Goal: Use online tool/utility: Utilize a website feature to perform a specific function

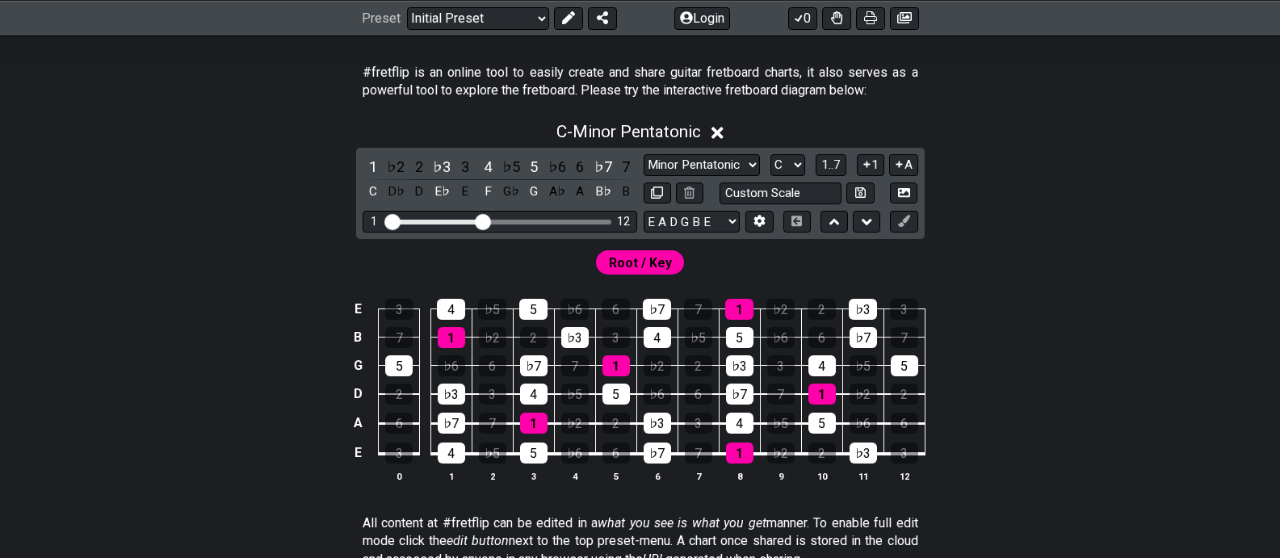
scroll to position [323, 0]
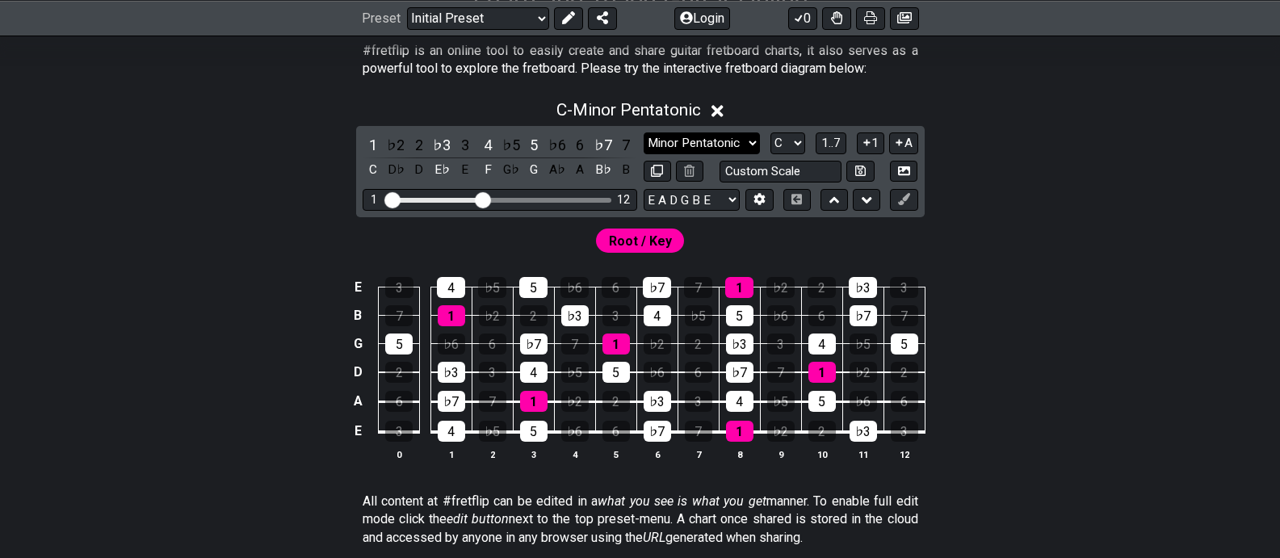
click at [750, 142] on select "Minor Pentatonic Click to edit Minor Pentatonic Major Pentatonic Minor Blues Ma…" at bounding box center [702, 143] width 116 height 22
click at [644, 132] on select "Minor Pentatonic Click to edit Minor Pentatonic Major Pentatonic Minor Blues Ma…" at bounding box center [702, 143] width 116 height 22
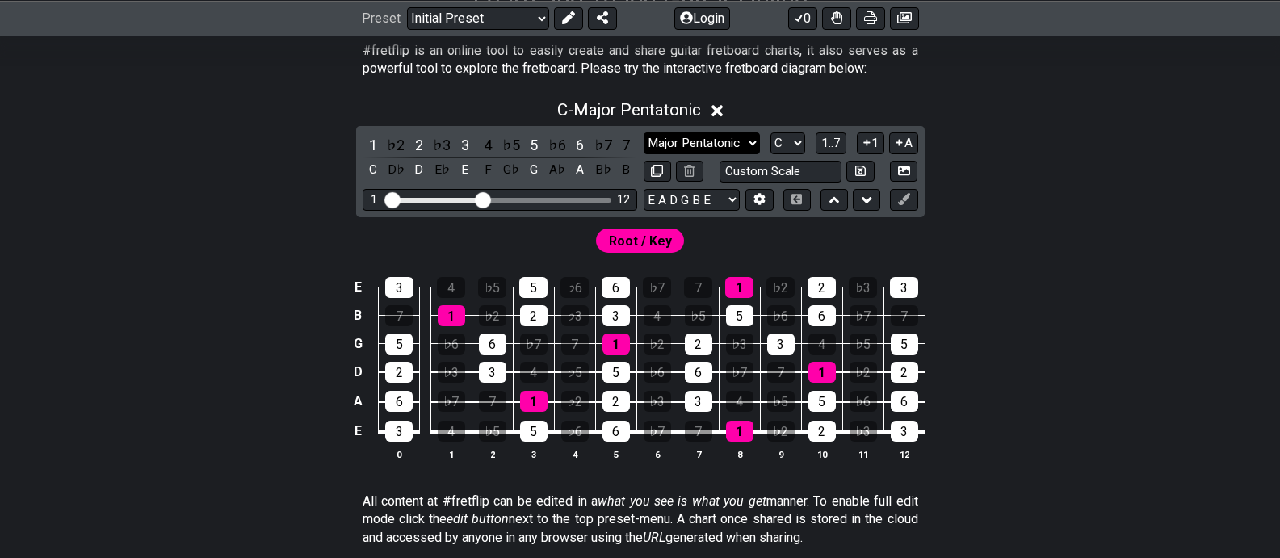
click at [741, 138] on select "Minor Pentatonic Click to edit Minor Pentatonic Major Pentatonic Minor Blues Ma…" at bounding box center [702, 143] width 116 height 22
click at [644, 132] on select "Minor Pentatonic Click to edit Minor Pentatonic Major Pentatonic Minor Blues Ma…" at bounding box center [702, 143] width 116 height 22
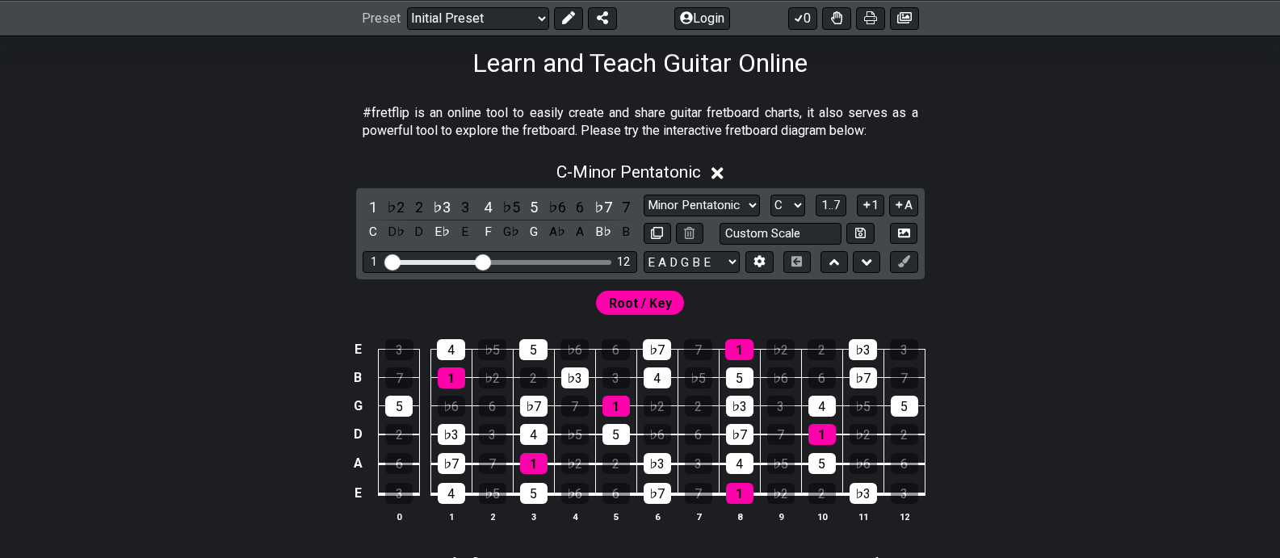
scroll to position [260, 0]
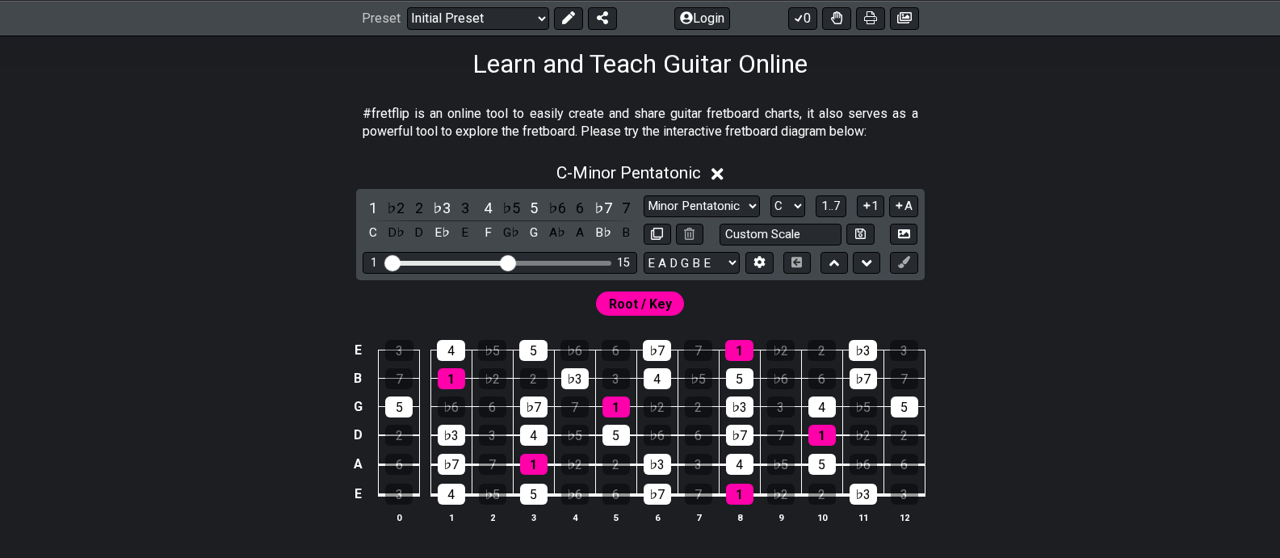
drag, startPoint x: 486, startPoint y: 263, endPoint x: 509, endPoint y: 266, distance: 22.7
click at [509, 262] on input "Visible fret range" at bounding box center [499, 262] width 229 height 0
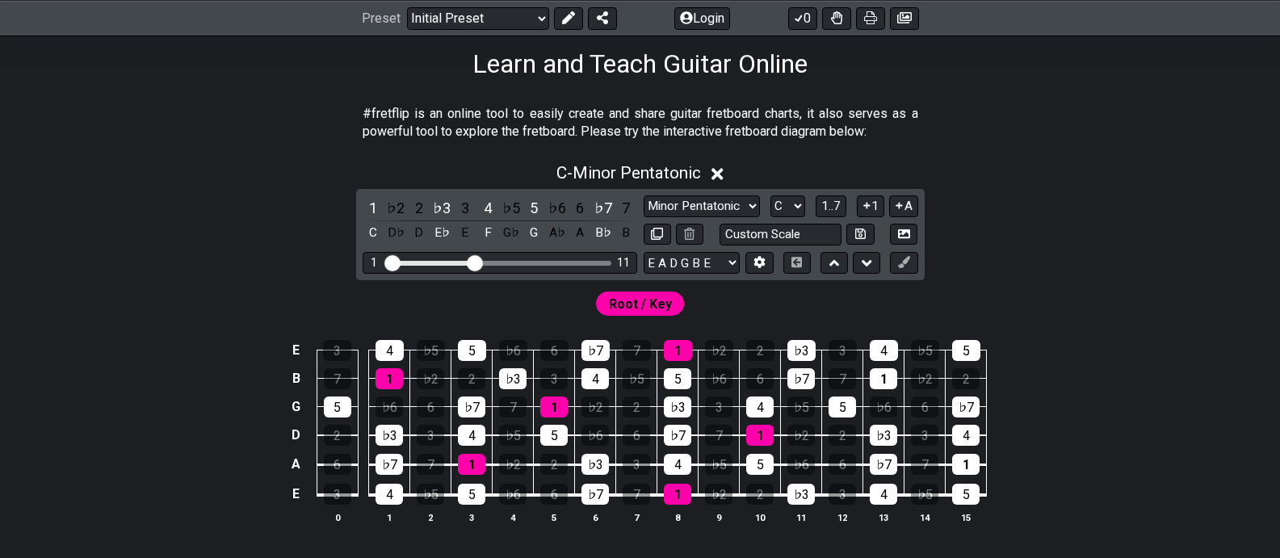
drag, startPoint x: 509, startPoint y: 266, endPoint x: 477, endPoint y: 267, distance: 32.3
click at [477, 262] on input "Visible fret range" at bounding box center [499, 262] width 229 height 0
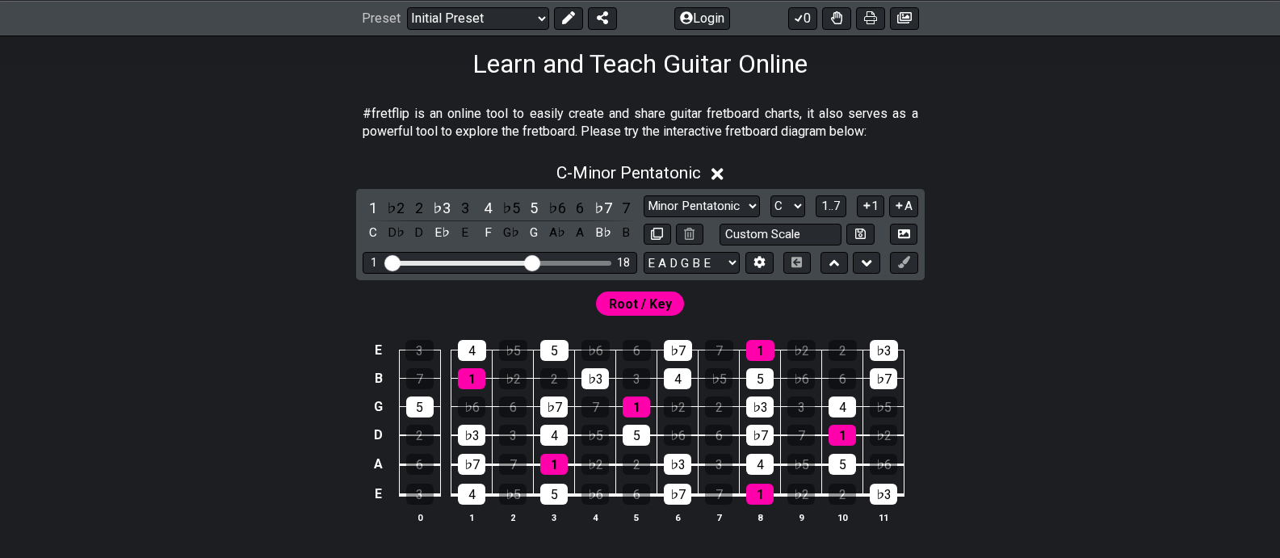
drag, startPoint x: 476, startPoint y: 266, endPoint x: 529, endPoint y: 272, distance: 53.7
click at [529, 262] on input "Visible fret range" at bounding box center [499, 262] width 229 height 0
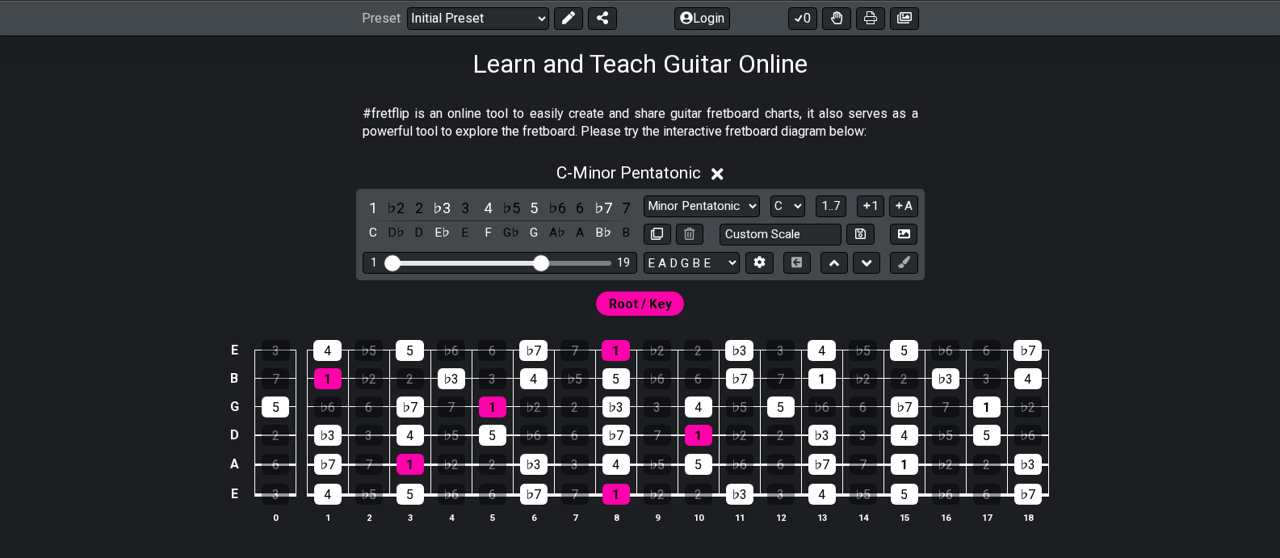
click at [544, 262] on input "Visible fret range" at bounding box center [499, 262] width 229 height 0
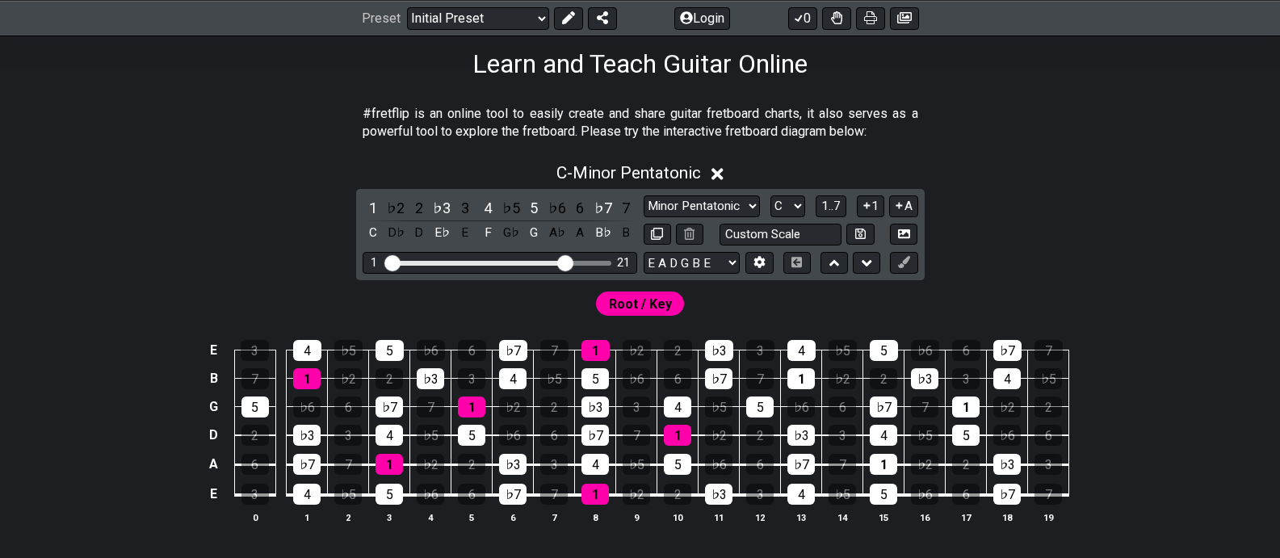
drag, startPoint x: 543, startPoint y: 263, endPoint x: 563, endPoint y: 267, distance: 20.4
click at [563, 262] on input "Visible fret range" at bounding box center [499, 262] width 229 height 0
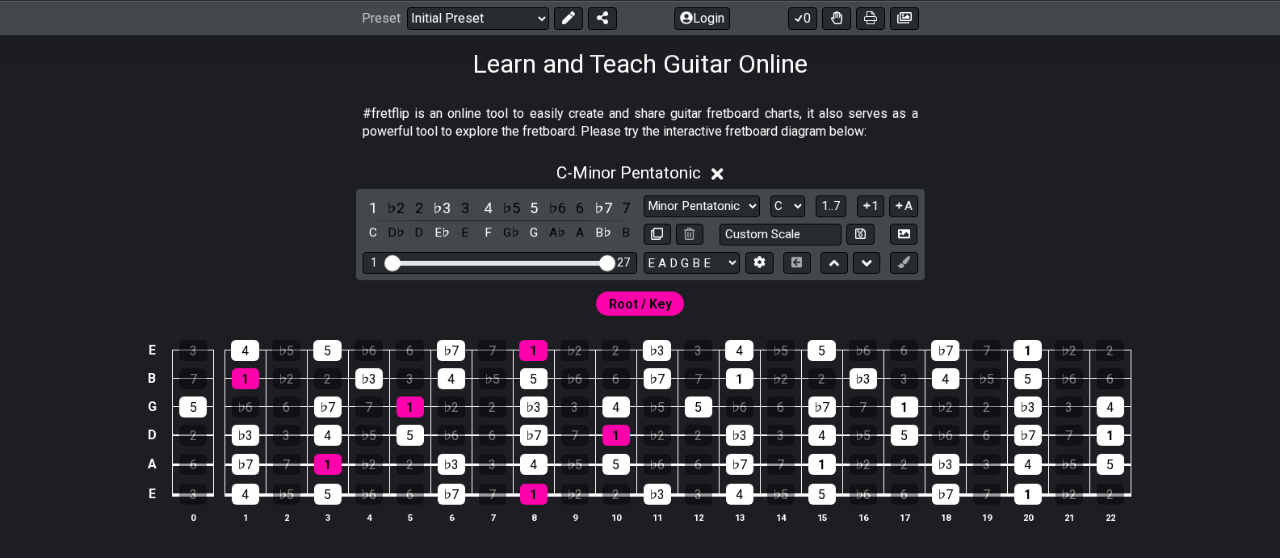
drag, startPoint x: 567, startPoint y: 261, endPoint x: 607, endPoint y: 263, distance: 39.6
click at [607, 262] on input "Visible fret range" at bounding box center [499, 262] width 229 height 0
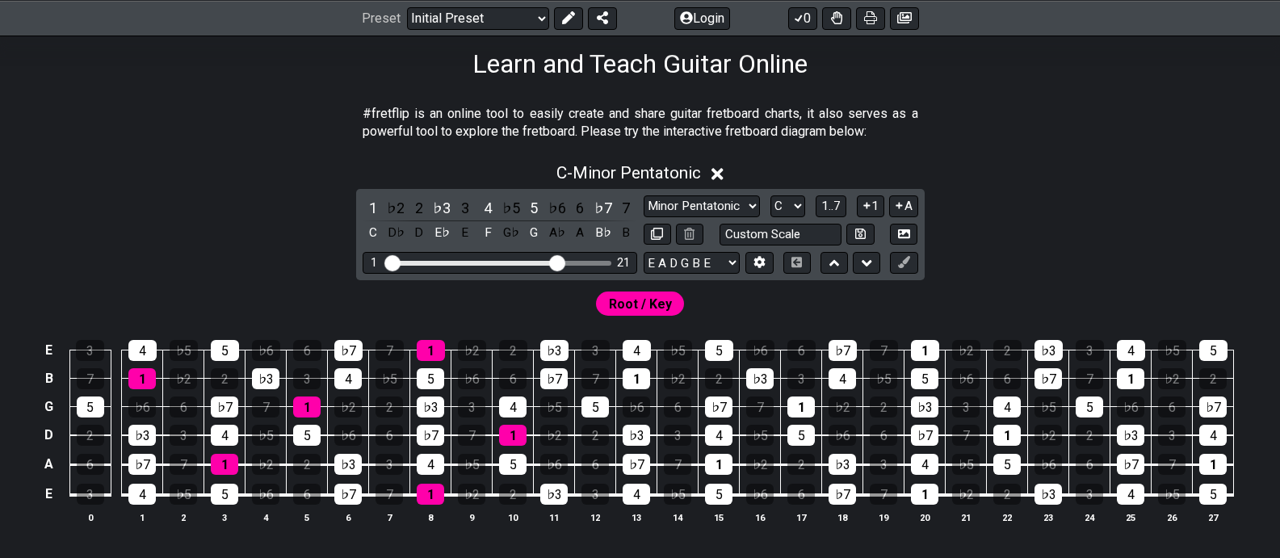
drag, startPoint x: 607, startPoint y: 263, endPoint x: 560, endPoint y: 261, distance: 46.9
click at [560, 262] on input "Visible fret range" at bounding box center [499, 262] width 229 height 0
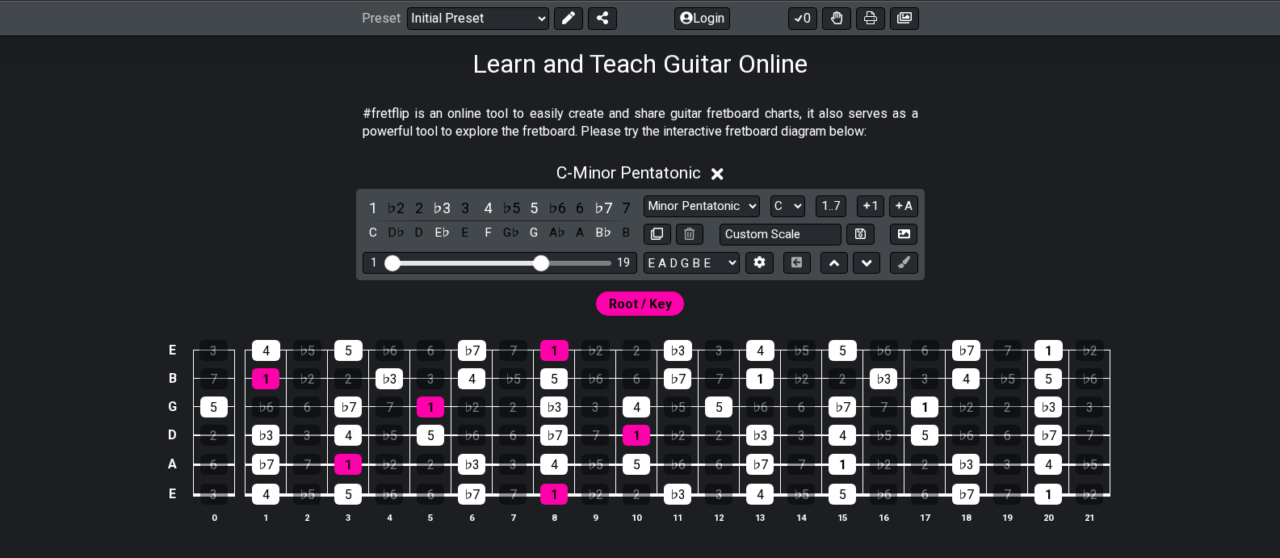
drag, startPoint x: 560, startPoint y: 261, endPoint x: 537, endPoint y: 261, distance: 22.6
click at [537, 262] on input "Visible fret range" at bounding box center [499, 262] width 229 height 0
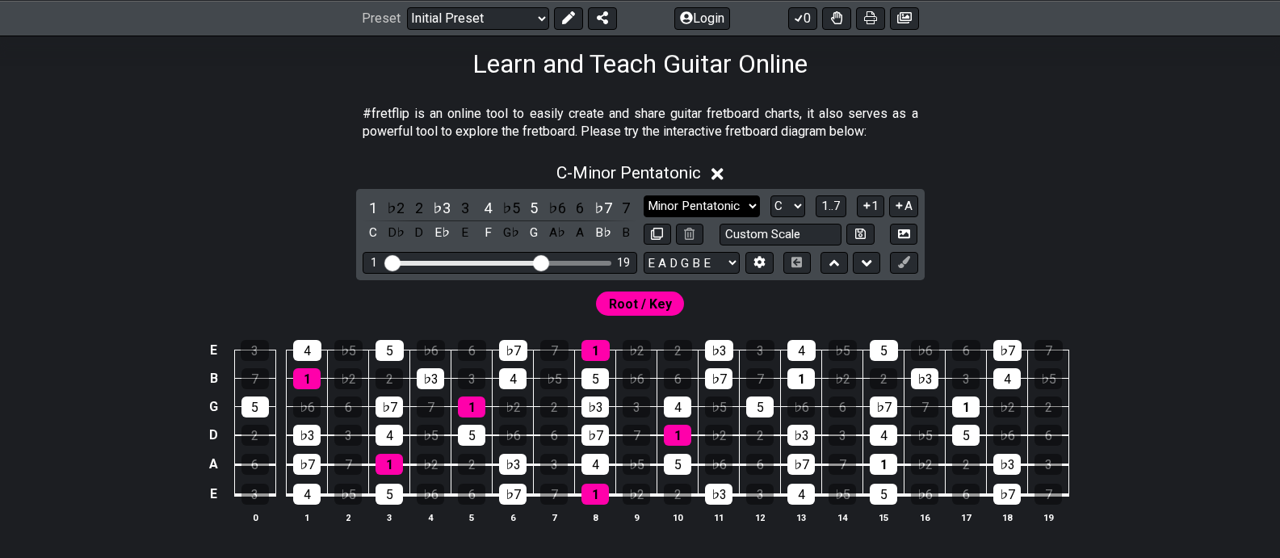
click at [748, 204] on select "Minor Pentatonic Click to edit Minor Pentatonic Major Pentatonic Minor Blues Ma…" at bounding box center [702, 206] width 116 height 22
click at [644, 195] on select "Minor Pentatonic Click to edit Minor Pentatonic Major Pentatonic Minor Blues Ma…" at bounding box center [702, 206] width 116 height 22
click at [746, 208] on select "Minor Pentatonic Click to edit Minor Pentatonic Major Pentatonic Minor Blues Ma…" at bounding box center [702, 206] width 116 height 22
click at [644, 195] on select "Minor Pentatonic Click to edit Minor Pentatonic Major Pentatonic Minor Blues Ma…" at bounding box center [702, 206] width 116 height 22
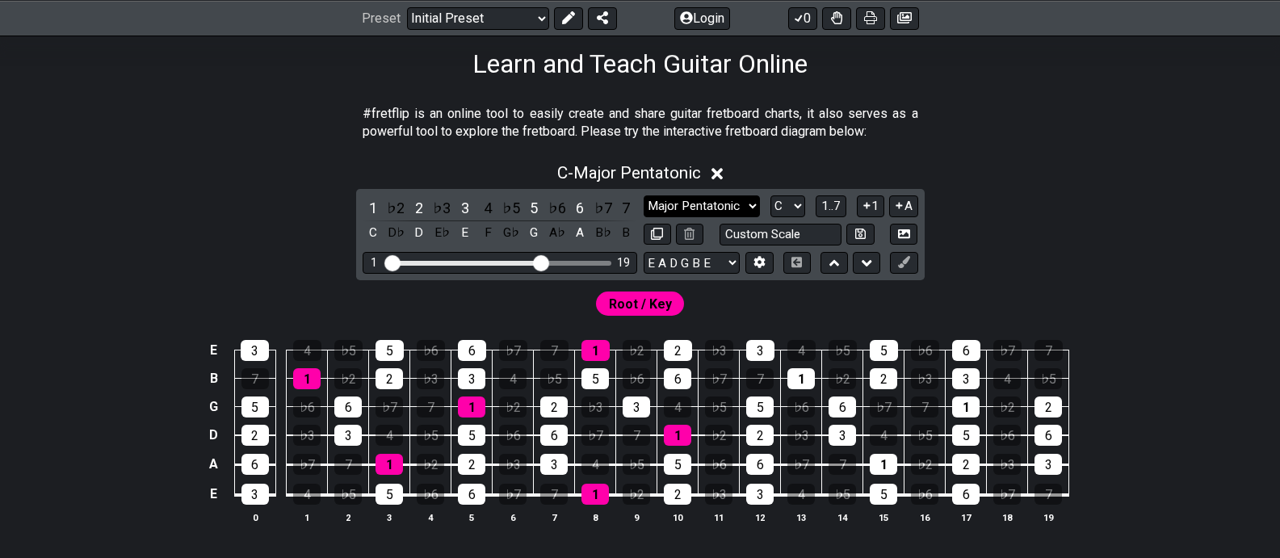
click at [746, 205] on select "Minor Pentatonic Click to edit Minor Pentatonic Major Pentatonic Minor Blues Ma…" at bounding box center [702, 206] width 116 height 22
click at [644, 195] on select "Minor Pentatonic Click to edit Minor Pentatonic Major Pentatonic Minor Blues Ma…" at bounding box center [702, 206] width 116 height 22
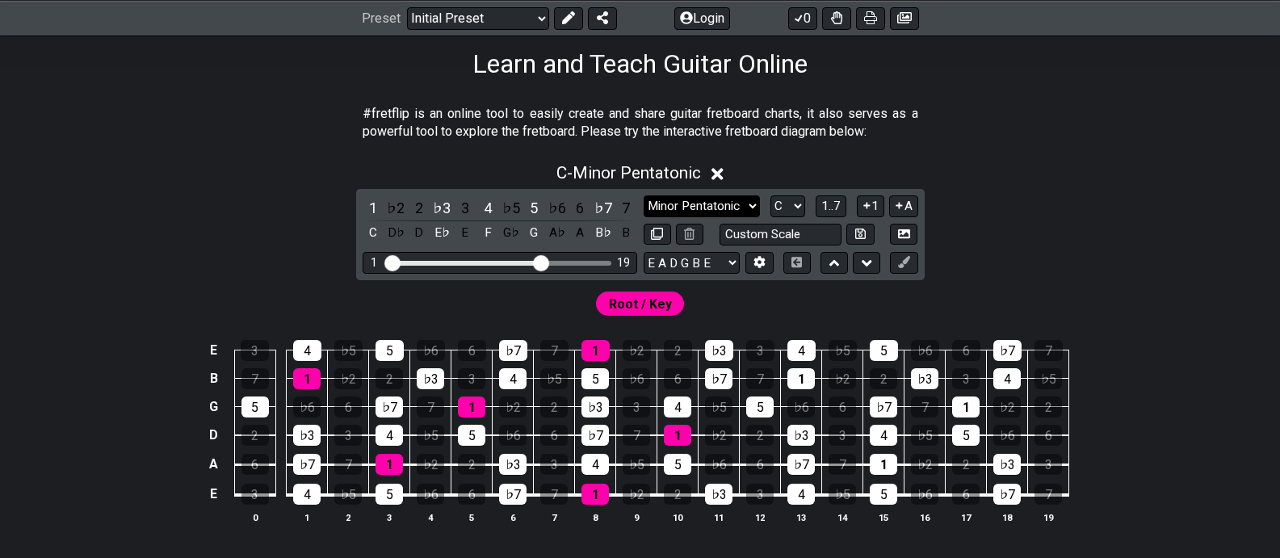
click at [753, 204] on select "Minor Pentatonic Click to edit Minor Pentatonic Major Pentatonic Minor Blues Ma…" at bounding box center [702, 206] width 116 height 22
click at [644, 195] on select "Minor Pentatonic Click to edit Minor Pentatonic Major Pentatonic Minor Blues Ma…" at bounding box center [702, 206] width 116 height 22
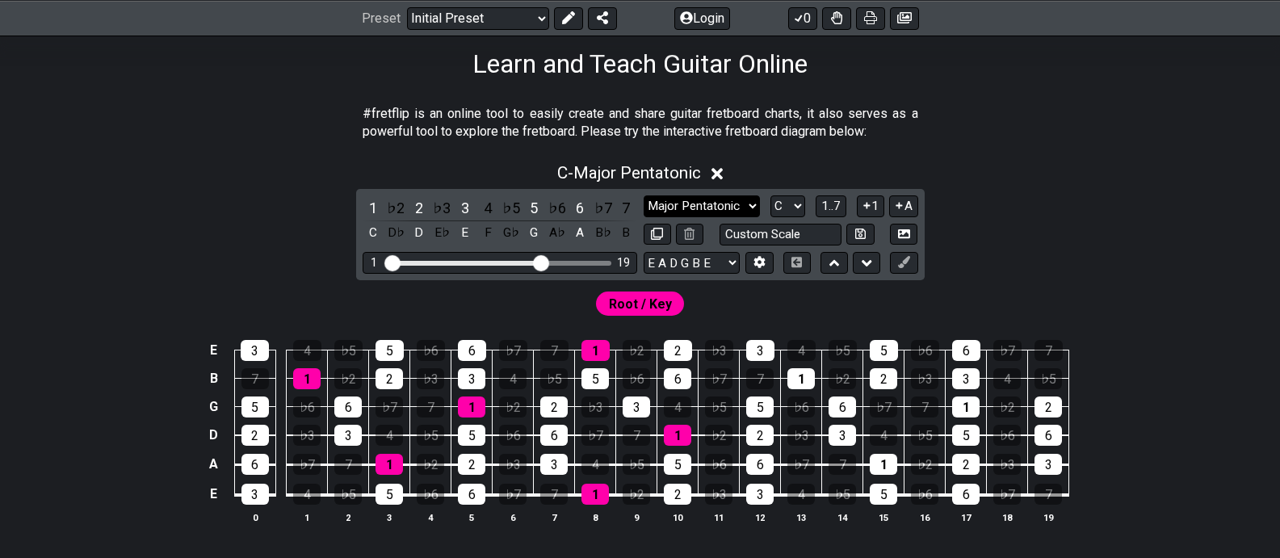
click at [751, 204] on select "Minor Pentatonic Click to edit Minor Pentatonic Major Pentatonic Minor Blues Ma…" at bounding box center [702, 206] width 116 height 22
select select "Minor Pentatonic"
click at [644, 195] on select "Minor Pentatonic Click to edit Minor Pentatonic Major Pentatonic Minor Blues Ma…" at bounding box center [702, 206] width 116 height 22
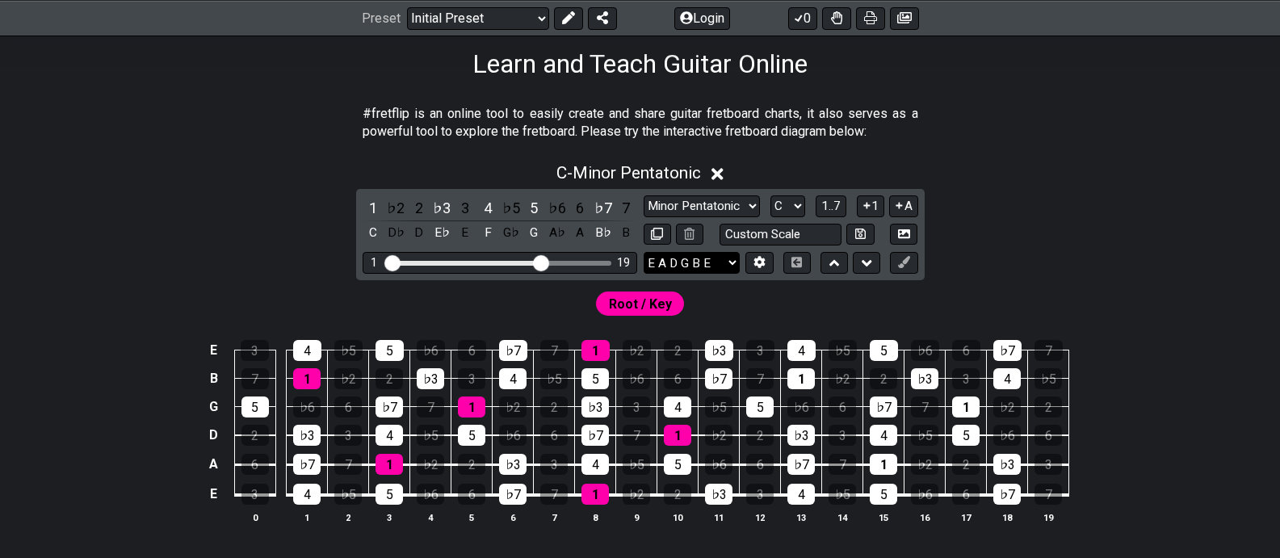
click at [730, 263] on select "E A D G B E E A D G B E E A D G B E B E A D F♯ B A D G C E A D A D G B E E♭ A♭ …" at bounding box center [692, 263] width 96 height 22
click at [735, 261] on select "E A D G B E E A D G B E E A D G B E B E A D F♯ B A D G C E A D A D G B E E♭ A♭ …" at bounding box center [692, 263] width 96 height 22
select select "D G D G B D"
click at [644, 252] on select "E A D G B E E A D G B E E A D G B E B E A D F♯ B A D G C E A D A D G B E E♭ A♭ …" at bounding box center [692, 263] width 96 height 22
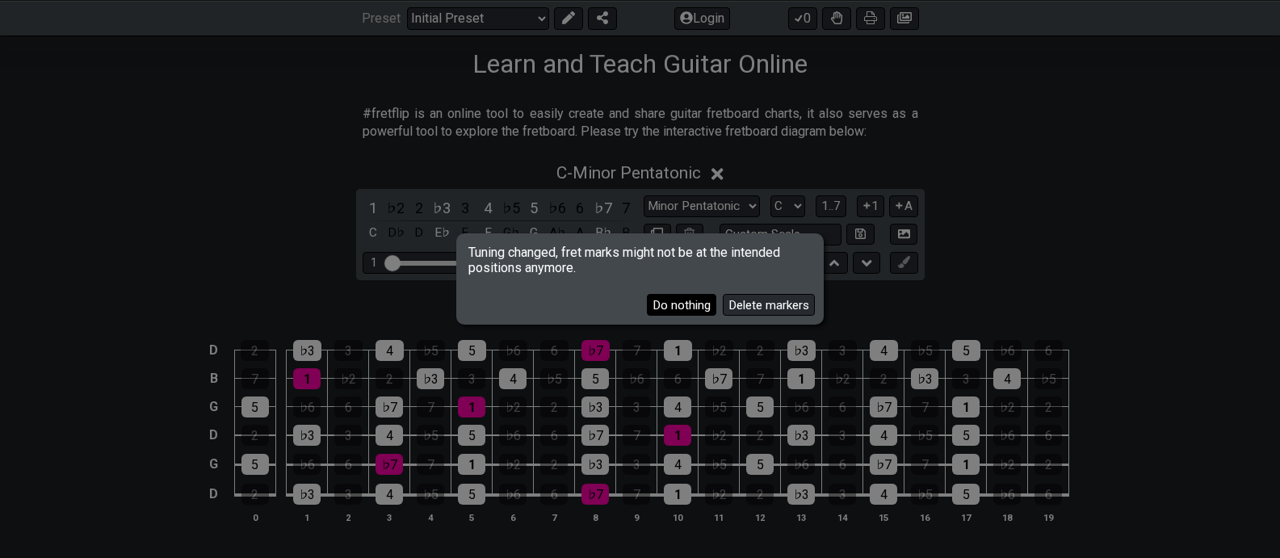
click at [693, 301] on button "Do nothing" at bounding box center [681, 305] width 69 height 22
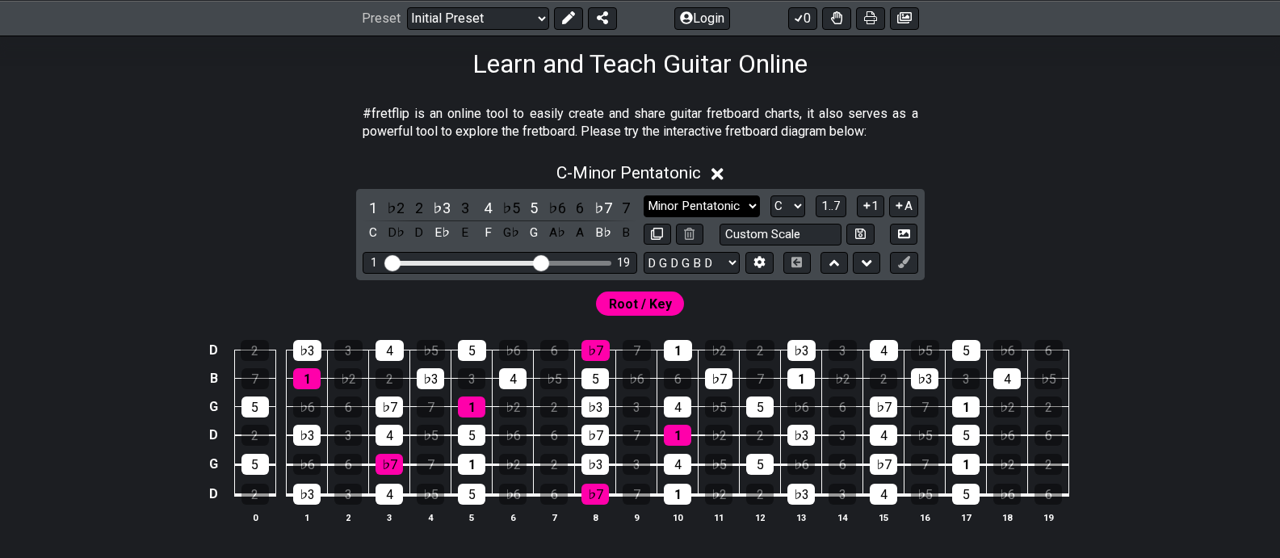
click at [752, 202] on select "Minor Pentatonic Click to edit Minor Pentatonic Major Pentatonic Minor Blues Ma…" at bounding box center [702, 206] width 116 height 22
click at [644, 195] on select "Minor Pentatonic Click to edit Minor Pentatonic Major Pentatonic Minor Blues Ma…" at bounding box center [702, 206] width 116 height 22
click at [756, 201] on select "Minor Pentatonic Click to edit Minor Pentatonic Major Pentatonic Minor Blues Ma…" at bounding box center [702, 206] width 116 height 22
click at [644, 195] on select "Minor Pentatonic Click to edit Minor Pentatonic Major Pentatonic Minor Blues Ma…" at bounding box center [702, 206] width 116 height 22
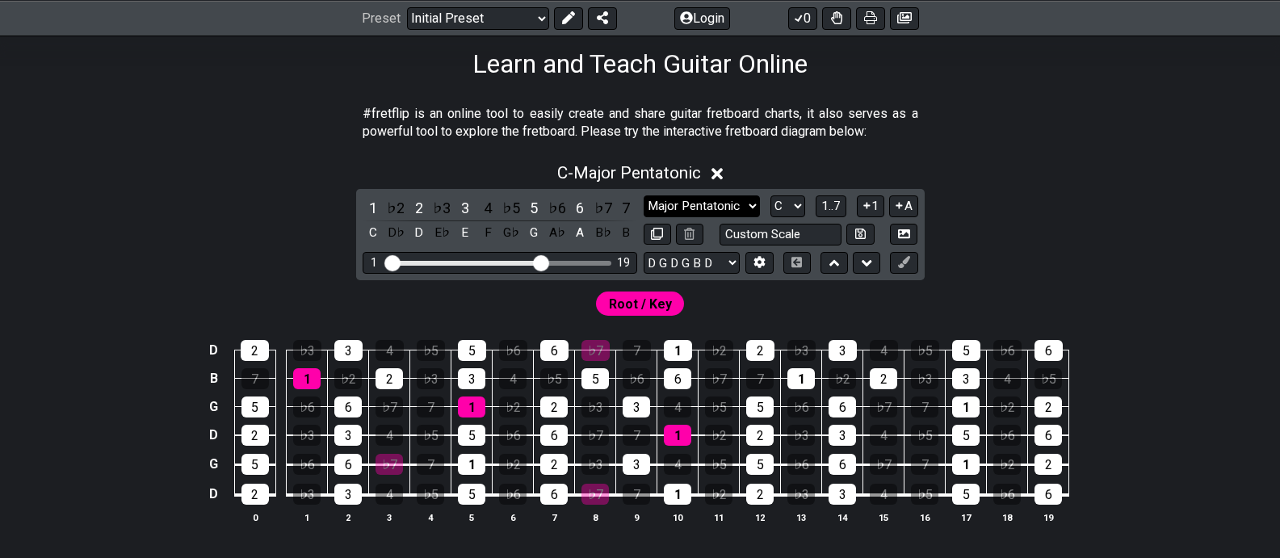
click at [744, 202] on select "Minor Pentatonic Click to edit Minor Pentatonic Major Pentatonic Minor Blues Ma…" at bounding box center [702, 206] width 116 height 22
select select "Major Blues"
click at [644, 195] on select "Minor Pentatonic Click to edit Minor Pentatonic Major Pentatonic Minor Blues Ma…" at bounding box center [702, 206] width 116 height 22
